Goal: Task Accomplishment & Management: Complete application form

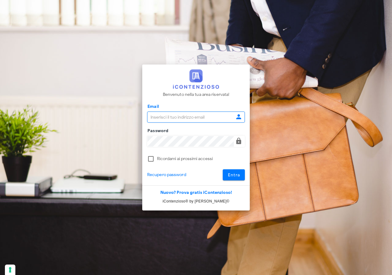
type input "[EMAIL_ADDRESS][DOMAIN_NAME]"
click at [238, 176] on span "Entra" at bounding box center [234, 174] width 13 height 5
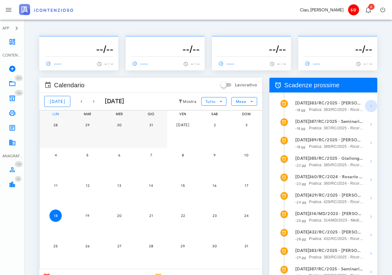
click at [371, 104] on icon "button" at bounding box center [370, 105] width 7 height 7
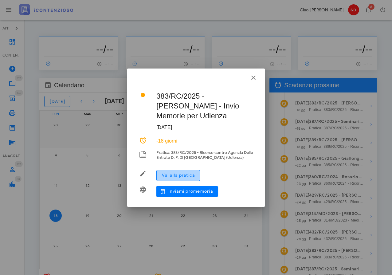
click at [171, 177] on span "Vai alla pratica" at bounding box center [178, 175] width 33 height 5
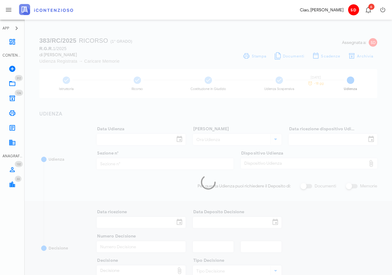
type input "16/09/2025"
type input "09:30"
type input "27/06/2025"
type input "3"
checkbox input "true"
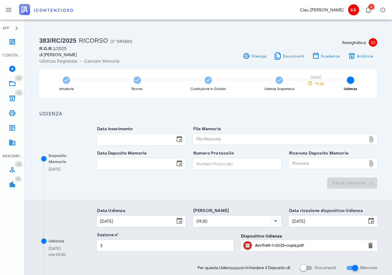
click at [135, 138] on input "Data Inserimento" at bounding box center [135, 139] width 77 height 10
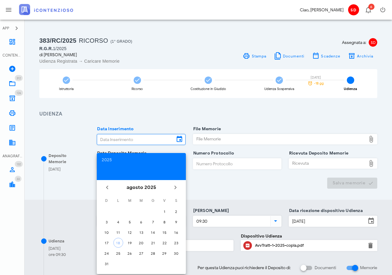
click at [116, 243] on div "18" at bounding box center [118, 242] width 9 height 5
type input "18/08/2025"
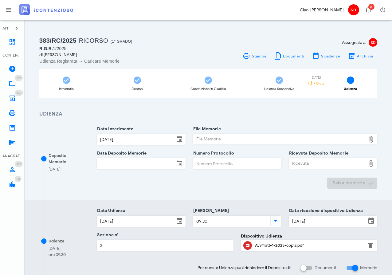
click at [239, 139] on div "File Memorie" at bounding box center [279, 139] width 173 height 10
type input "C:\fakepath\Memorie Illustrative.docx"
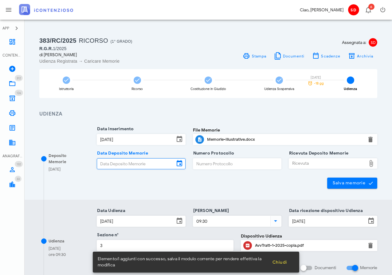
click at [133, 163] on input "Data Deposito Memorie" at bounding box center [135, 163] width 77 height 10
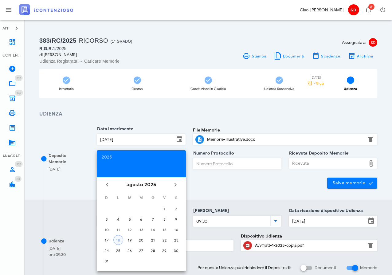
click at [118, 238] on div "18" at bounding box center [118, 240] width 9 height 5
type input "18/08/2025"
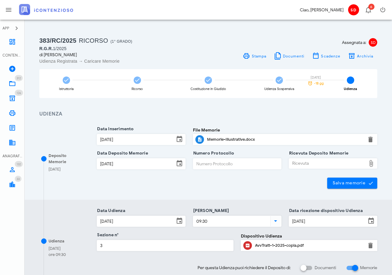
click at [306, 164] on div "Ricevuta" at bounding box center [327, 163] width 77 height 10
type input "C:\fakepath\Ricevuta_NIR_D-3621350-2025.pdf"
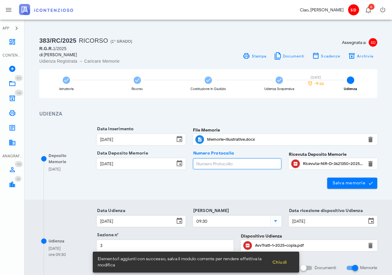
click at [198, 165] on input "Numero Protocollo" at bounding box center [237, 163] width 88 height 10
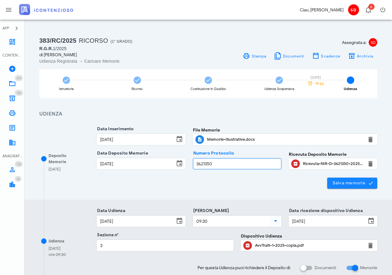
type input "3621350"
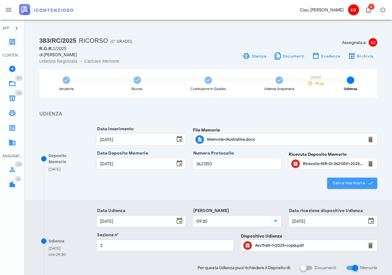
click at [354, 181] on span "Salva memorie" at bounding box center [352, 183] width 40 height 6
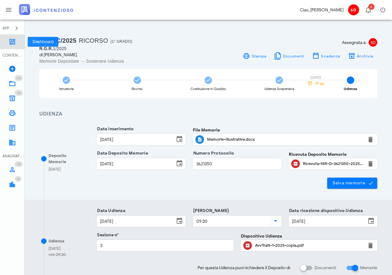
click at [13, 40] on icon at bounding box center [12, 41] width 7 height 7
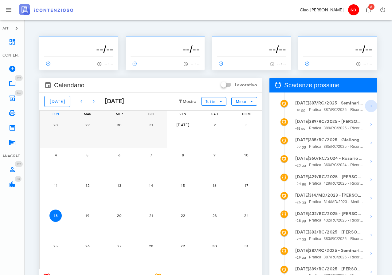
click at [371, 106] on icon "button" at bounding box center [370, 105] width 7 height 7
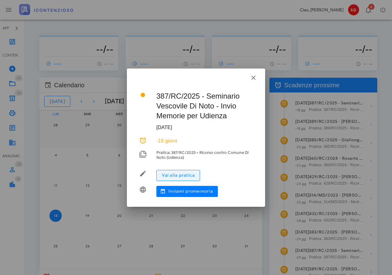
click at [190, 176] on span "Vai alla pratica" at bounding box center [178, 175] width 33 height 5
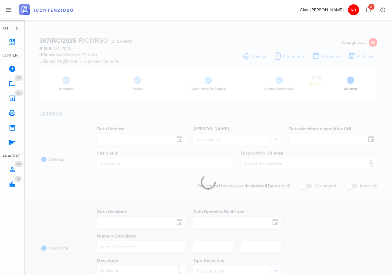
type input "[DATE]"
type input "09:30"
type input "[DATE]"
type input "3"
checkbox input "true"
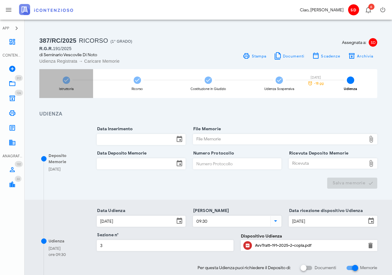
click at [69, 80] on span at bounding box center [66, 79] width 7 height 7
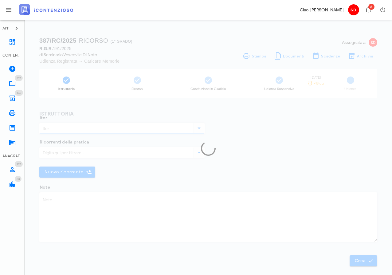
type input "Ricorso"
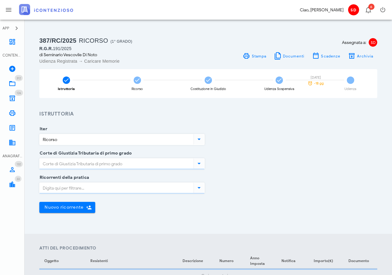
type input "[GEOGRAPHIC_DATA]"
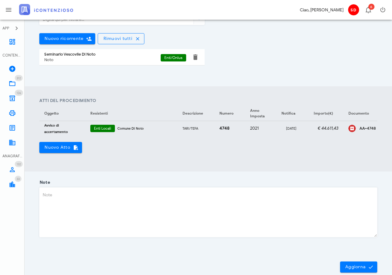
scroll to position [170, 0]
